Goal: Obtain resource: Obtain resource

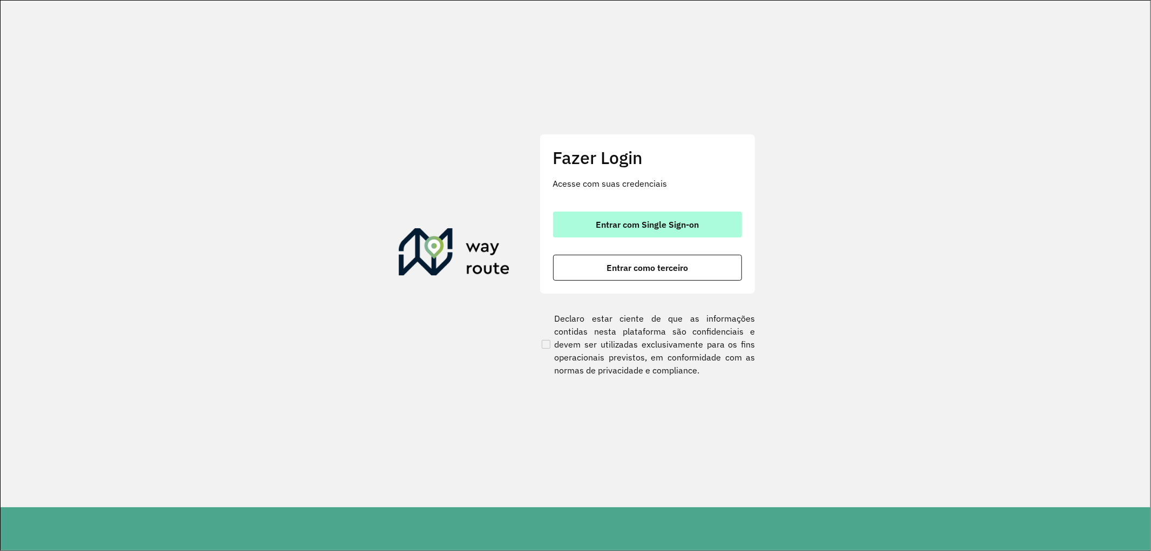
click at [626, 214] on button "Entrar com Single Sign-on" at bounding box center [647, 224] width 189 height 26
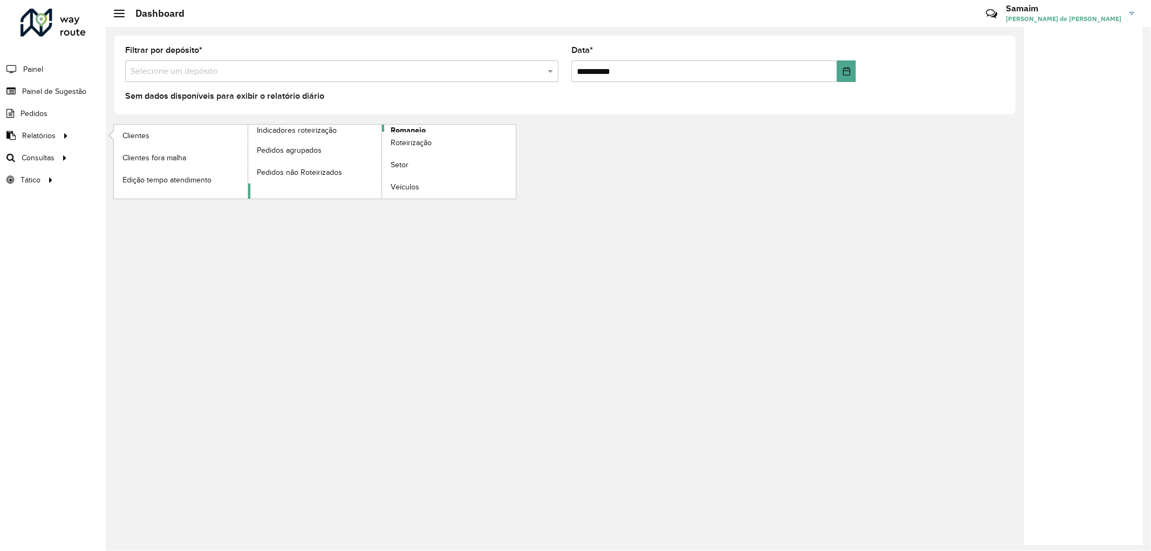
click at [408, 128] on span "Romaneio" at bounding box center [408, 130] width 35 height 11
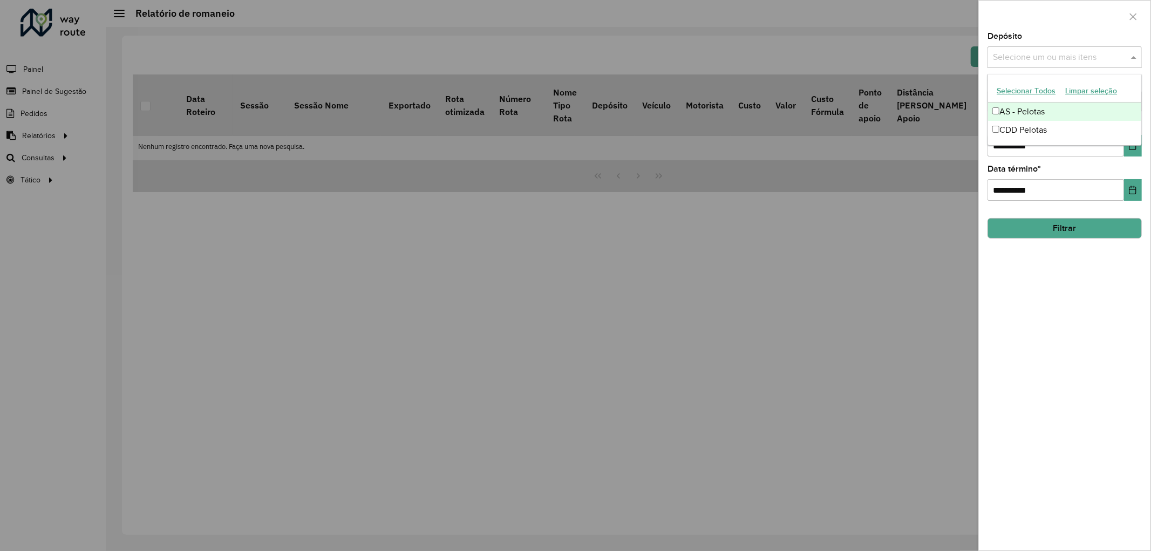
click at [1032, 56] on input "text" at bounding box center [1059, 57] width 138 height 13
click at [1020, 87] on button "Selecionar Todos" at bounding box center [1025, 91] width 69 height 17
click at [1056, 18] on div at bounding box center [1065, 17] width 172 height 32
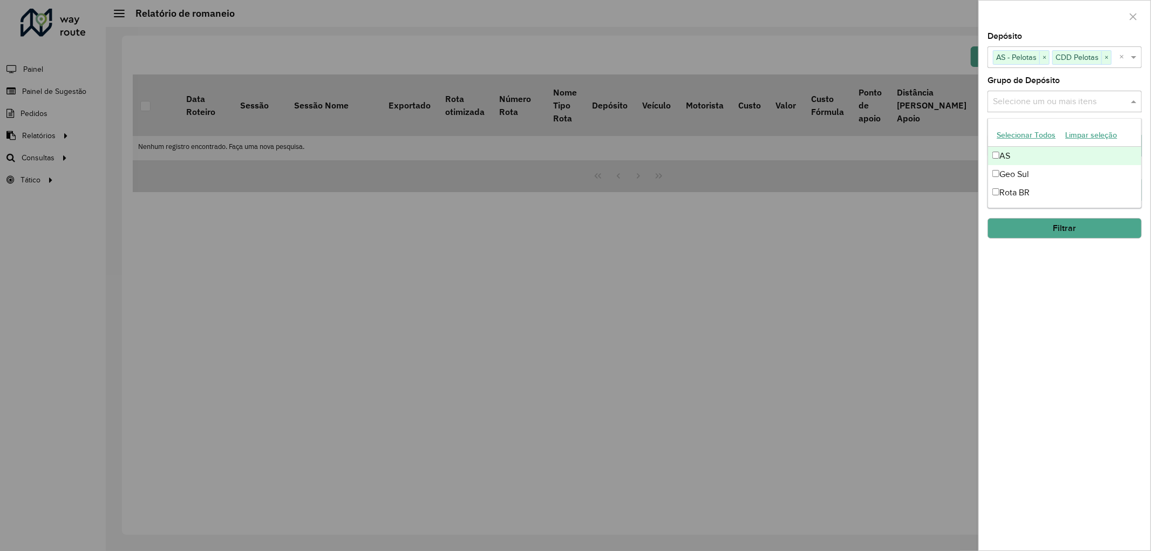
click at [1036, 100] on input "text" at bounding box center [1059, 101] width 138 height 13
click at [1027, 136] on button "Selecionar Todos" at bounding box center [1025, 135] width 69 height 17
click at [1076, 80] on div "Grupo de Depósito Selecione um ou mais itens AS × Geo Sul × Rota BR × ×" at bounding box center [1064, 95] width 154 height 36
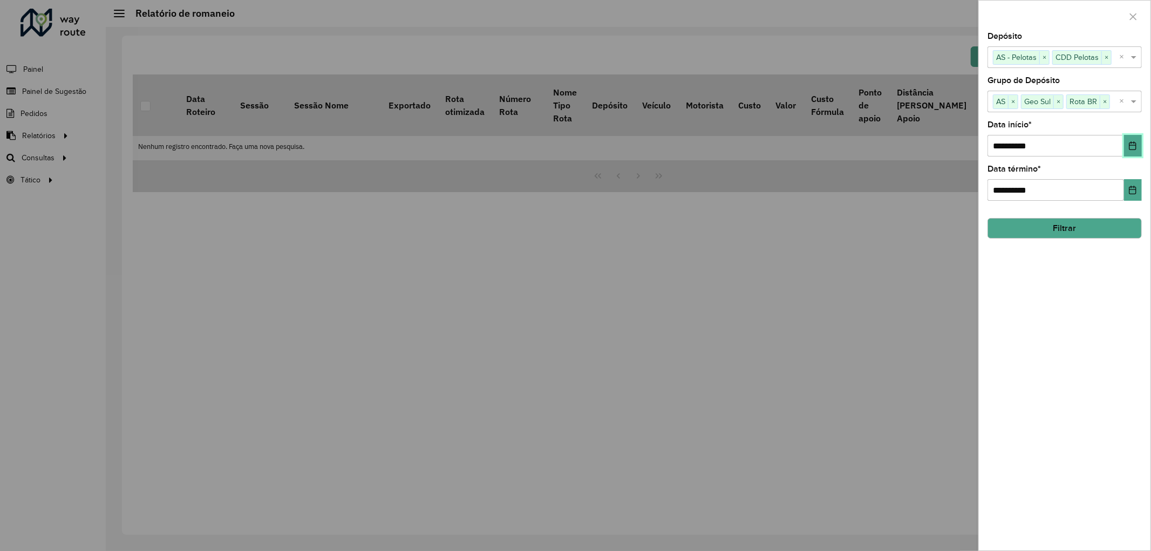
click at [1130, 143] on icon "Choose Date" at bounding box center [1132, 145] width 9 height 9
click at [1150, 314] on div "**********" at bounding box center [1064, 275] width 173 height 551
click at [1007, 147] on input "**********" at bounding box center [1055, 146] width 136 height 22
click at [1130, 149] on icon "Choose Date" at bounding box center [1132, 145] width 9 height 9
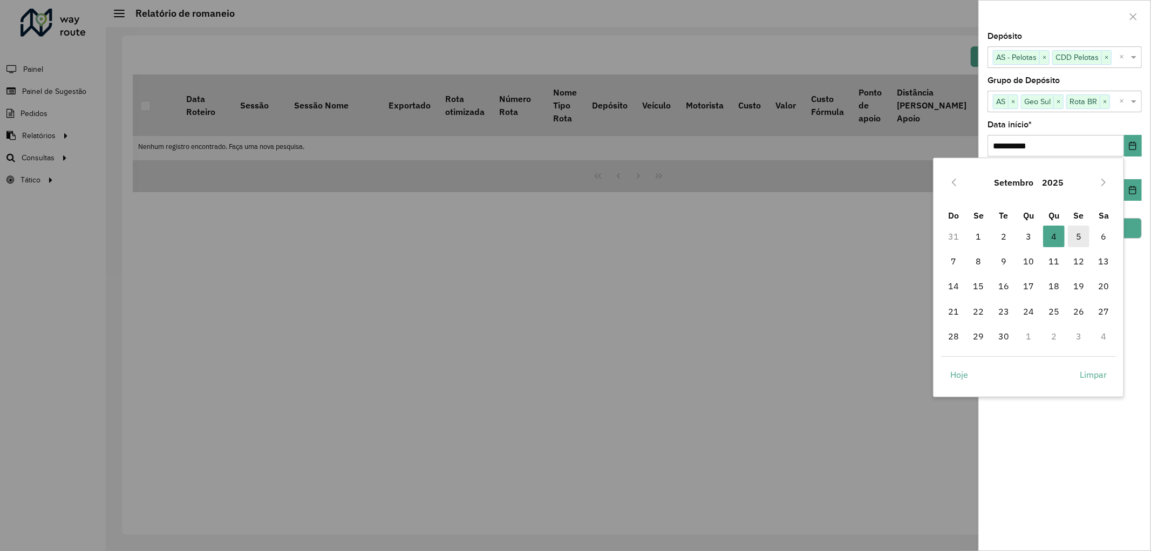
click at [1076, 238] on span "5" at bounding box center [1079, 236] width 22 height 22
type input "**********"
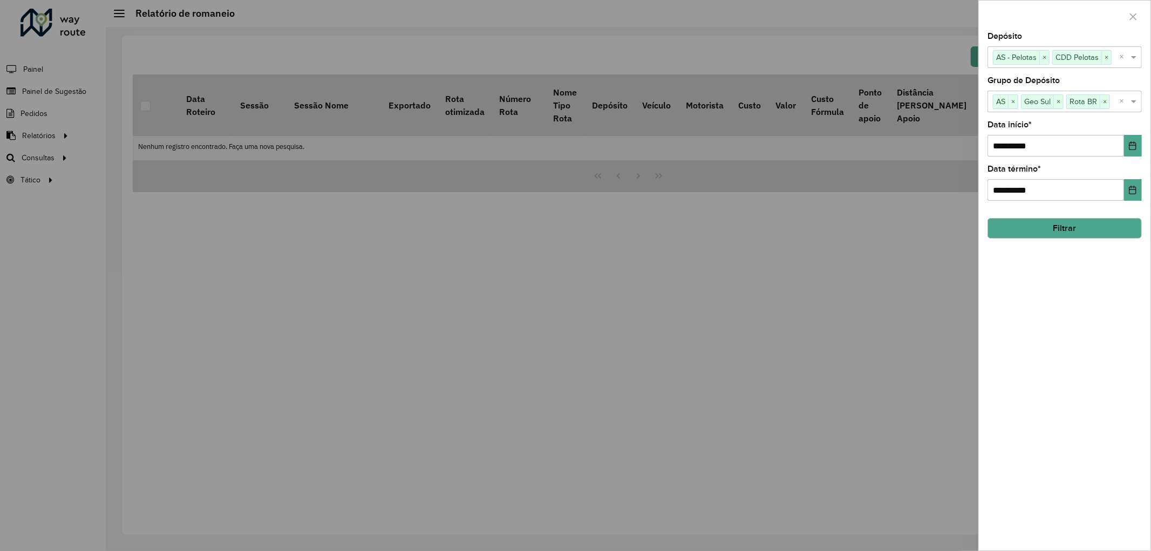
click at [1062, 227] on button "Filtrar" at bounding box center [1064, 228] width 154 height 20
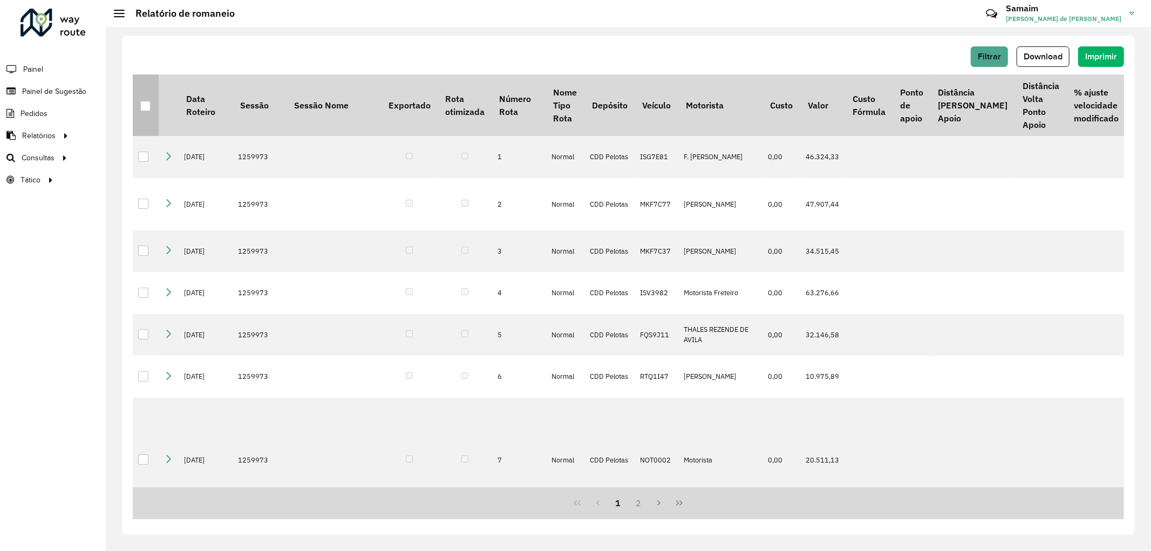
click at [151, 108] on th at bounding box center [146, 104] width 26 height 61
click at [143, 108] on div at bounding box center [145, 106] width 10 height 10
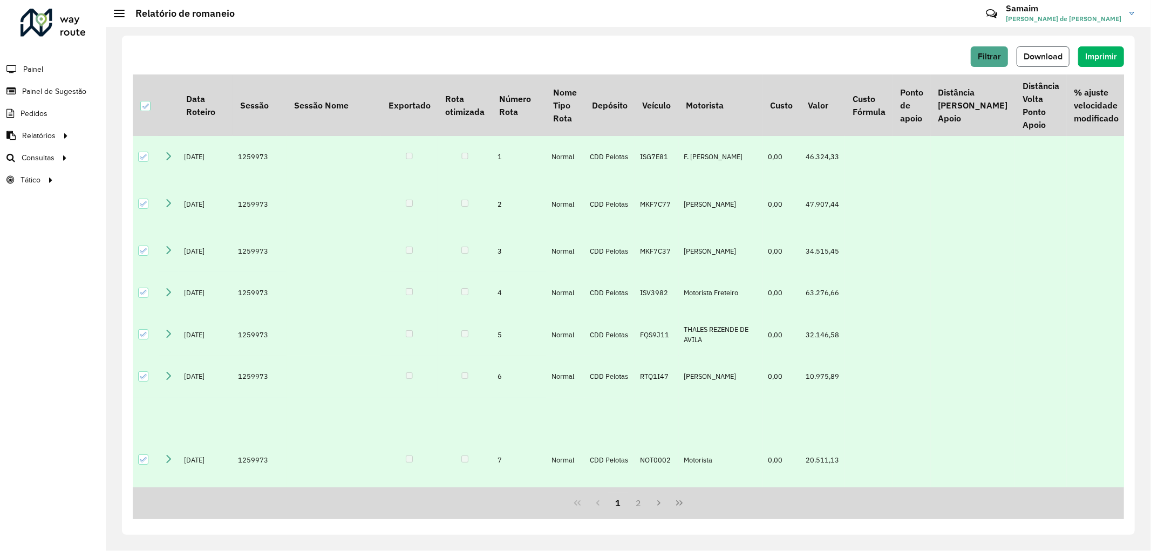
click at [1040, 50] on button "Download" at bounding box center [1042, 56] width 53 height 20
